Goal: Information Seeking & Learning: Learn about a topic

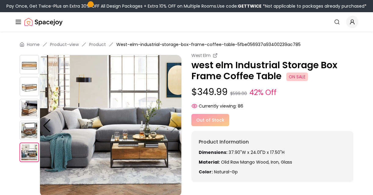
click at [33, 89] on img at bounding box center [30, 87] width 20 height 20
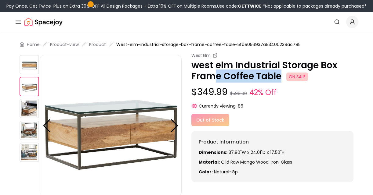
drag, startPoint x: 280, startPoint y: 77, endPoint x: 212, endPoint y: 75, distance: 67.7
click at [212, 75] on p "west elm Industrial Storage Box Frame Coffee Table ON SALE" at bounding box center [272, 71] width 162 height 22
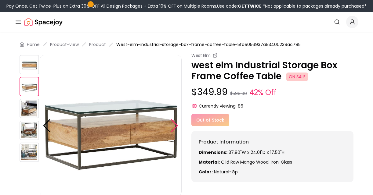
click at [174, 124] on div at bounding box center [174, 125] width 8 height 13
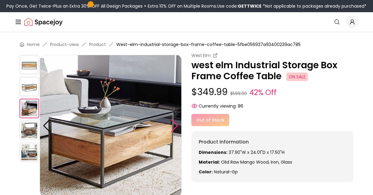
click at [174, 124] on div at bounding box center [174, 125] width 8 height 13
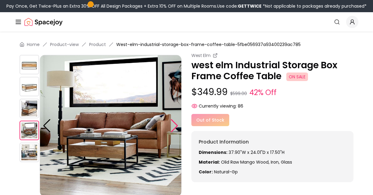
click at [174, 124] on div at bounding box center [174, 125] width 8 height 13
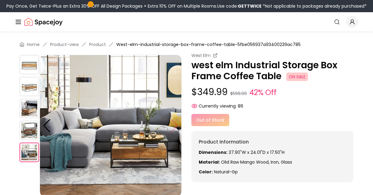
click at [174, 124] on img at bounding box center [111, 126] width 142 height 142
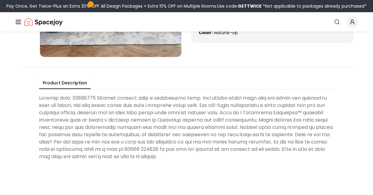
scroll to position [139, 0]
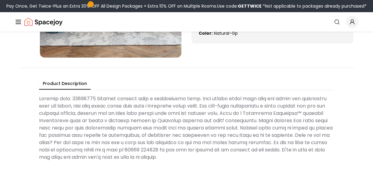
click at [167, 95] on Description at bounding box center [186, 128] width 295 height 71
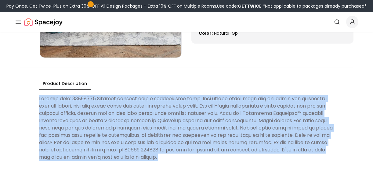
click at [167, 95] on Description at bounding box center [186, 128] width 295 height 71
click at [169, 107] on Description at bounding box center [186, 128] width 295 height 71
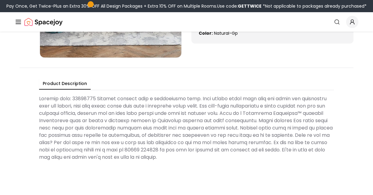
click at [169, 107] on Description at bounding box center [186, 128] width 295 height 71
click at [173, 121] on Description at bounding box center [186, 128] width 295 height 71
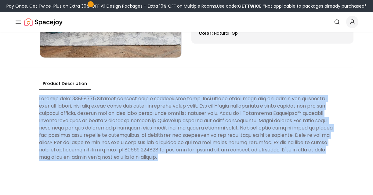
click at [181, 131] on Description at bounding box center [186, 128] width 295 height 71
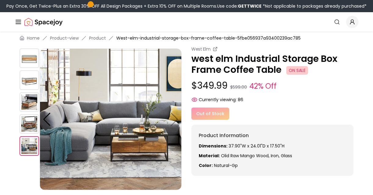
scroll to position [0, 0]
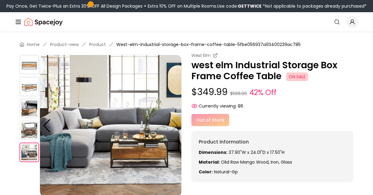
click at [31, 113] on img at bounding box center [30, 109] width 20 height 20
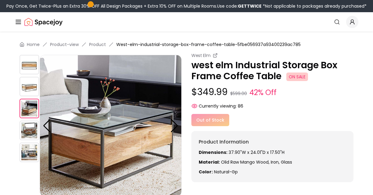
click at [30, 127] on img at bounding box center [30, 131] width 20 height 20
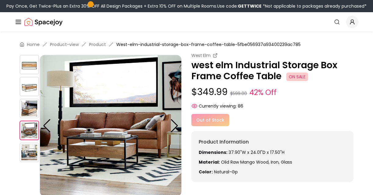
click at [30, 71] on img at bounding box center [30, 65] width 20 height 20
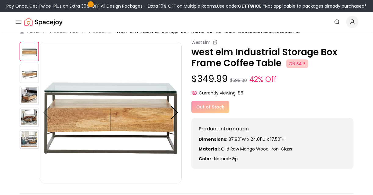
scroll to position [13, 0]
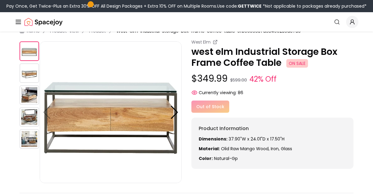
click at [31, 75] on img at bounding box center [30, 73] width 20 height 20
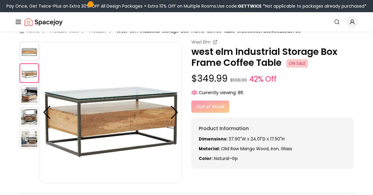
click at [29, 46] on img at bounding box center [30, 51] width 20 height 20
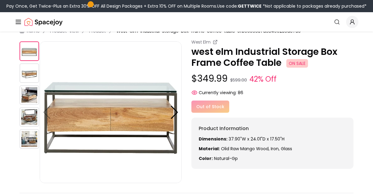
scroll to position [0, 0]
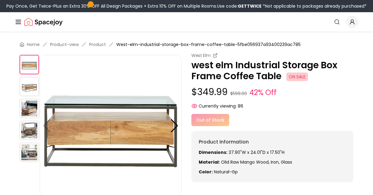
click at [26, 88] on img at bounding box center [30, 87] width 20 height 20
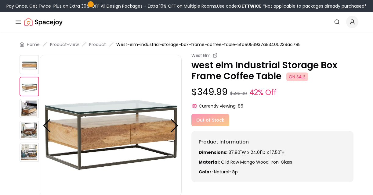
click at [27, 111] on img at bounding box center [30, 109] width 20 height 20
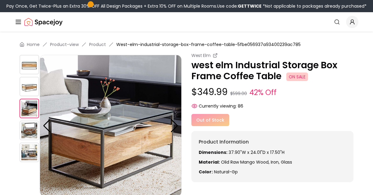
click at [31, 136] on img at bounding box center [30, 131] width 20 height 20
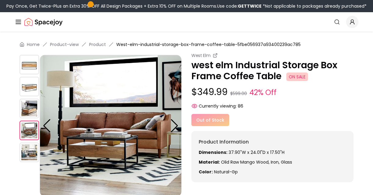
click at [31, 148] on img at bounding box center [30, 153] width 20 height 20
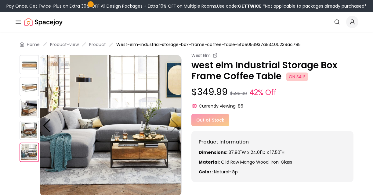
click at [25, 62] on img at bounding box center [30, 65] width 20 height 20
